Goal: Task Accomplishment & Management: Complete application form

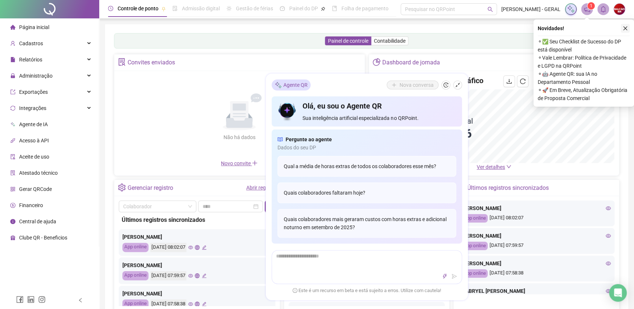
click at [624, 27] on icon "close" at bounding box center [625, 28] width 4 height 4
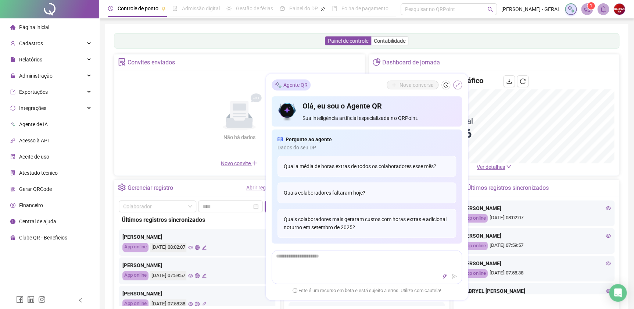
click at [459, 85] on icon "shrink" at bounding box center [457, 84] width 5 height 5
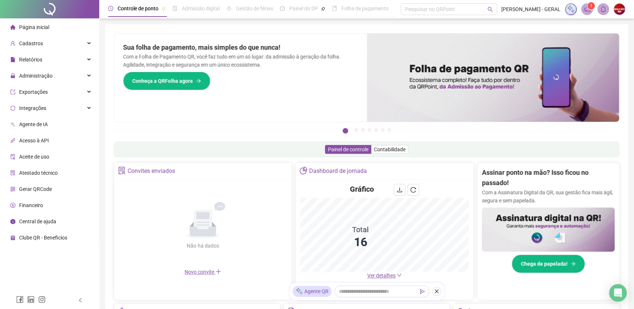
drag, startPoint x: 438, startPoint y: 288, endPoint x: 438, endPoint y: 293, distance: 4.4
click at [438, 288] on icon "close" at bounding box center [436, 290] width 5 height 5
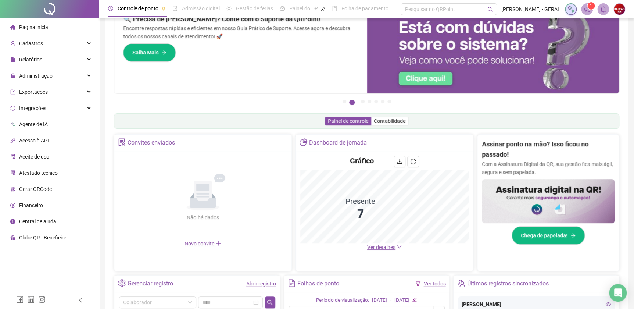
scroll to position [33, 0]
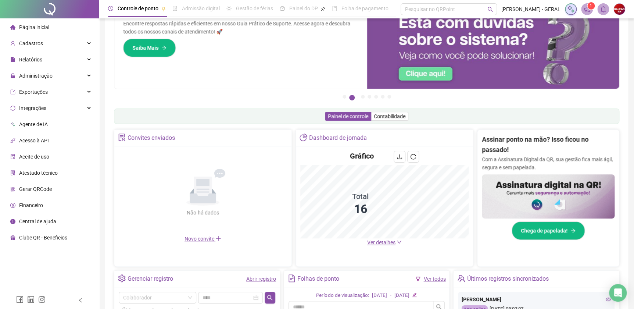
click at [386, 246] on div "Gráfico Total 16 Ver detalhes" at bounding box center [384, 198] width 177 height 104
click at [380, 242] on span "Ver detalhes" at bounding box center [381, 242] width 28 height 6
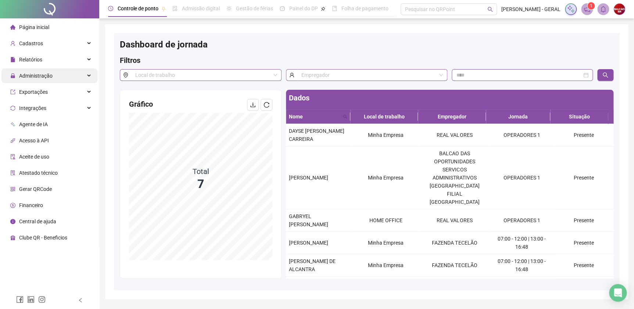
click at [36, 73] on span "Administração" at bounding box center [35, 76] width 33 height 6
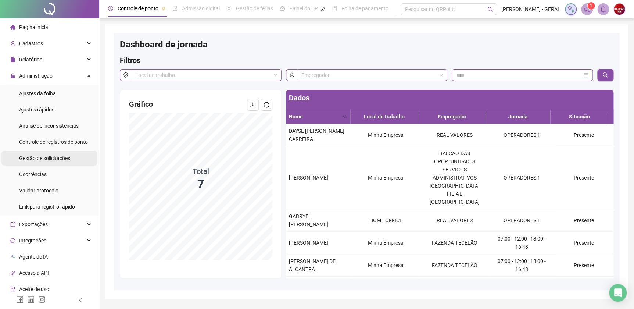
click at [43, 155] on span "Gestão de solicitações" at bounding box center [44, 158] width 51 height 6
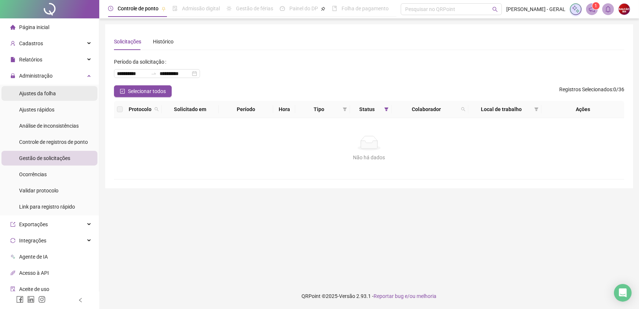
click at [49, 98] on div "Ajustes da folha" at bounding box center [37, 93] width 37 height 15
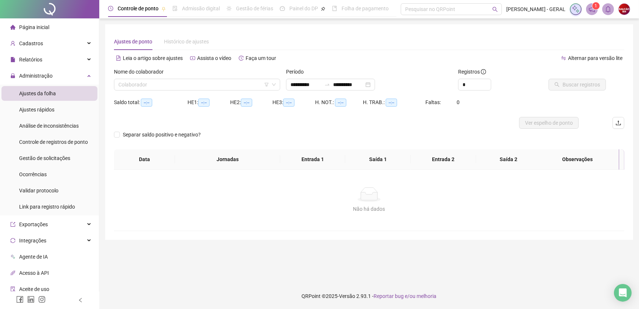
type input "**********"
click at [212, 79] on input "search" at bounding box center [193, 84] width 151 height 11
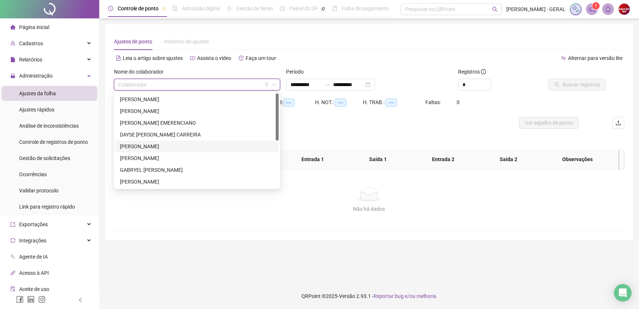
click at [200, 145] on div "[PERSON_NAME]" at bounding box center [197, 146] width 154 height 8
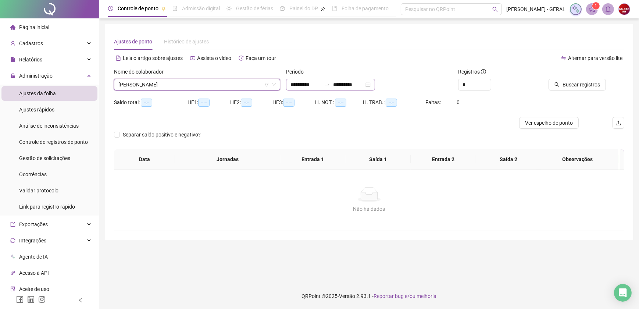
click at [375, 83] on div "**********" at bounding box center [330, 85] width 89 height 12
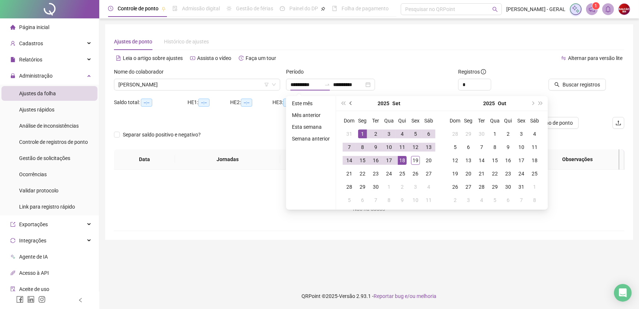
click at [351, 100] on button "prev-year" at bounding box center [351, 103] width 8 height 15
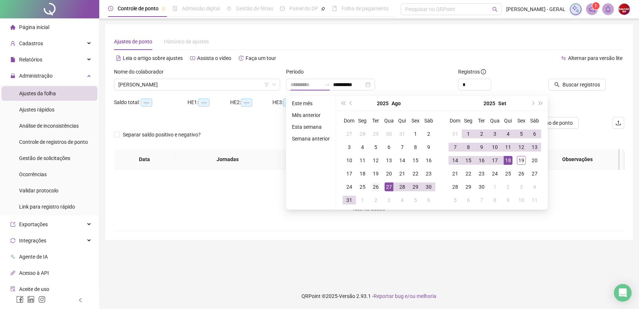
type input "**********"
click at [375, 188] on div "26" at bounding box center [375, 186] width 9 height 9
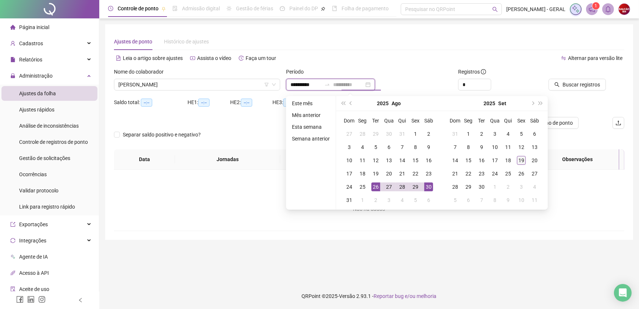
type input "**********"
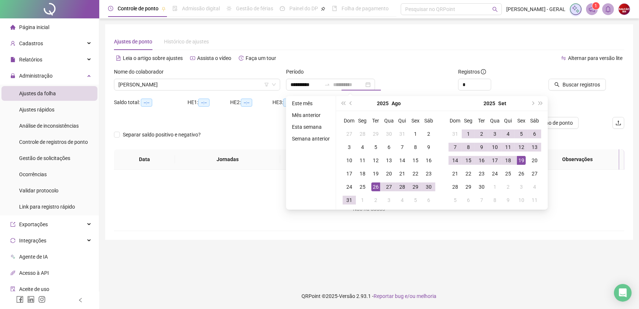
click at [522, 162] on div "19" at bounding box center [521, 160] width 9 height 9
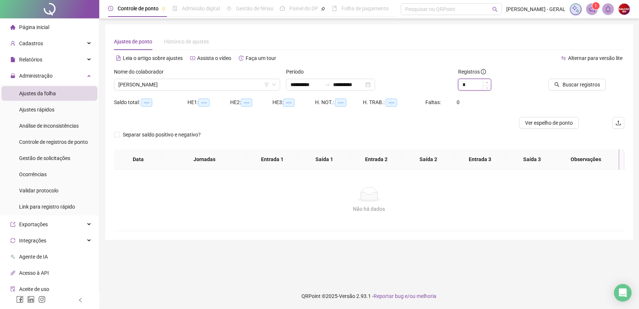
click at [486, 81] on icon "up" at bounding box center [486, 82] width 3 height 3
type input "*"
click at [486, 81] on icon "up" at bounding box center [486, 82] width 3 height 3
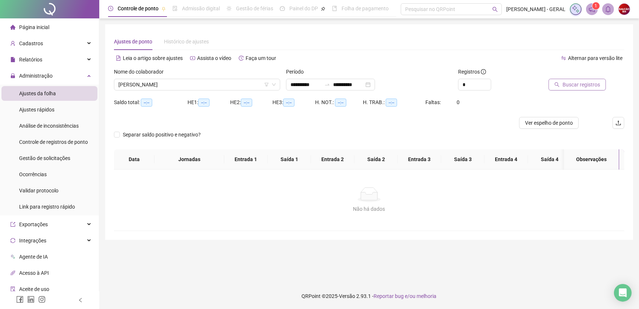
click at [576, 82] on span "Buscar registros" at bounding box center [580, 84] width 37 height 8
